Goal: Information Seeking & Learning: Learn about a topic

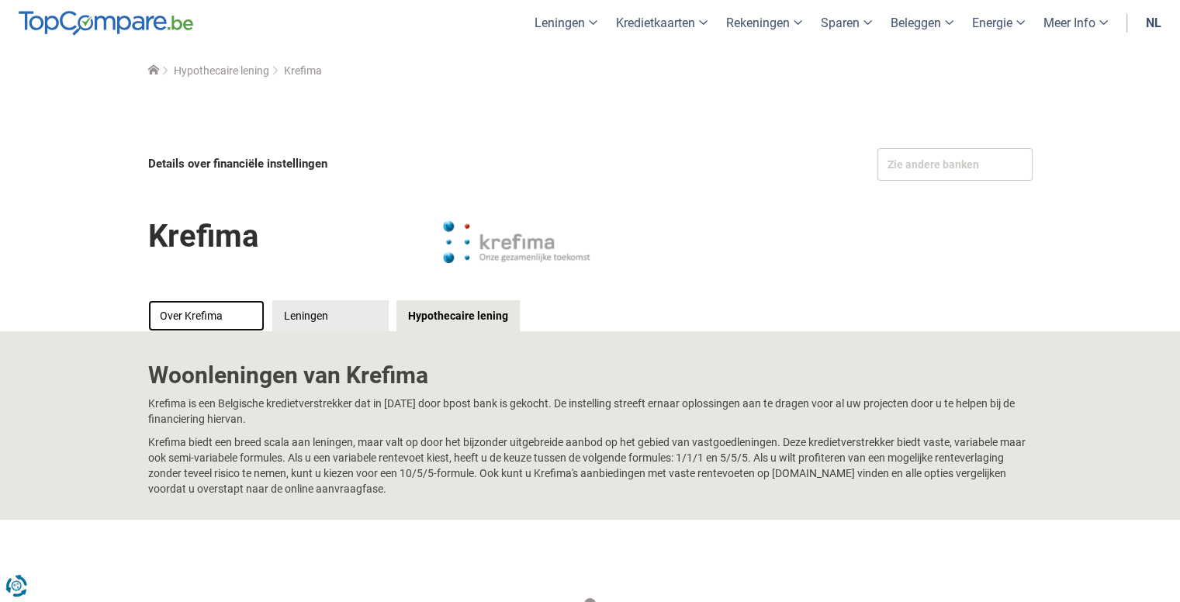
click at [203, 318] on link "Over Krefima" at bounding box center [206, 315] width 116 height 31
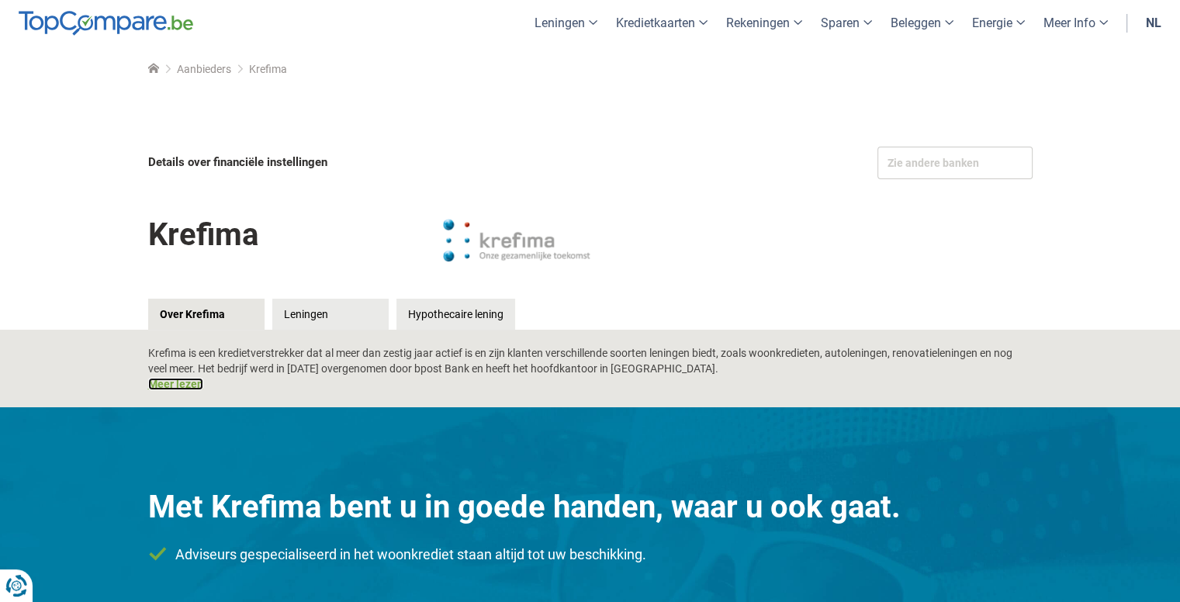
click at [176, 387] on link "Meer lezen" at bounding box center [175, 384] width 55 height 12
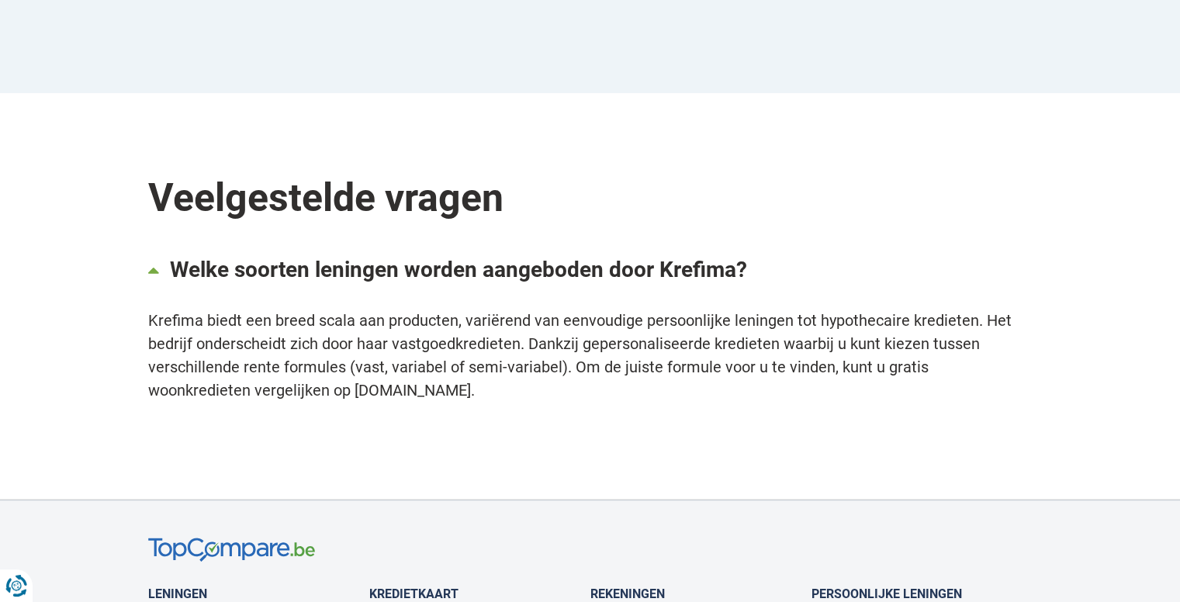
scroll to position [928, 0]
